Goal: Check status: Check status

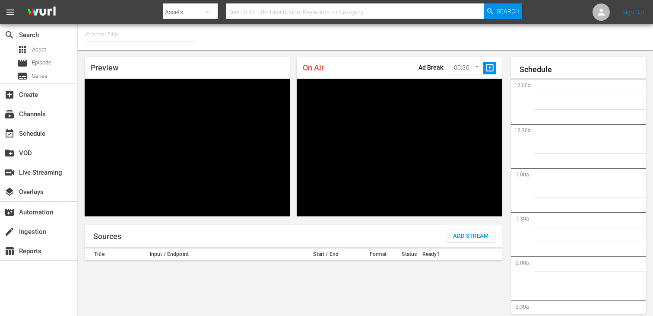
scroll to position [236, 0]
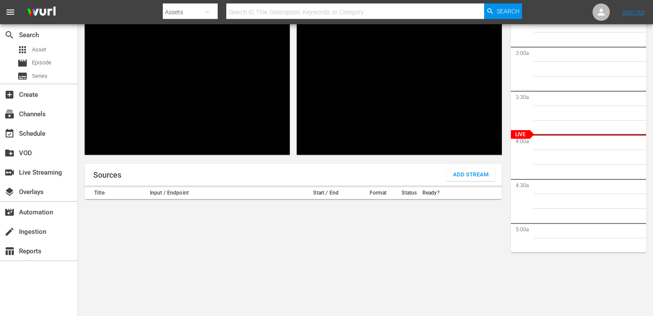
type input "FIFA+ English Global (1781)"
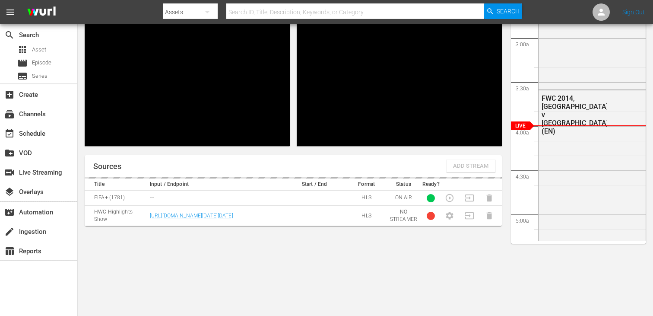
scroll to position [38, 0]
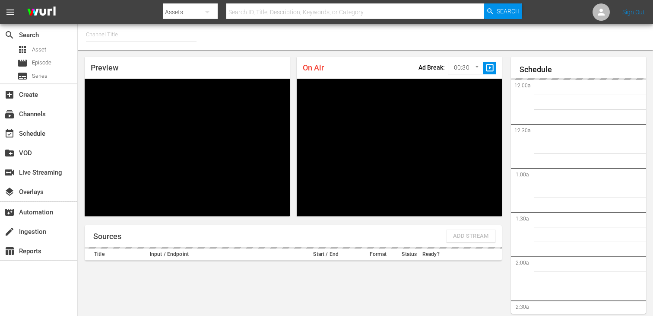
type input "FIFA+ English Global (1781)"
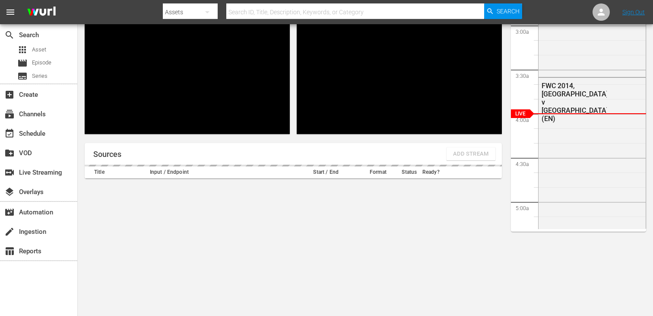
scroll to position [38, 0]
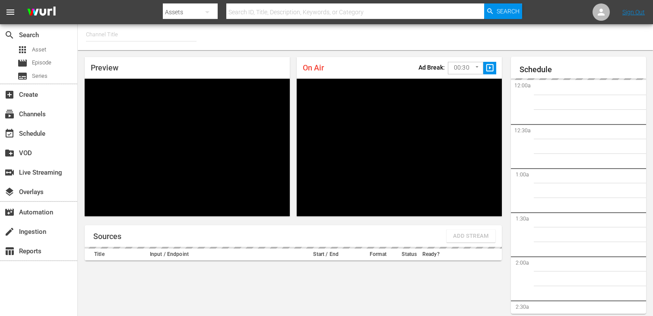
type input "FIFA+ [DEMOGRAPHIC_DATA] Local (1778)"
